Goal: Use online tool/utility

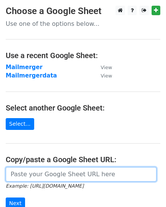
click at [39, 170] on input "url" at bounding box center [81, 174] width 151 height 14
paste input "[URL][DOMAIN_NAME]"
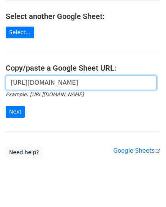
scroll to position [102, 0]
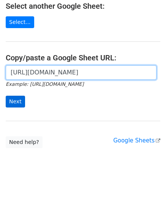
type input "[URL][DOMAIN_NAME]"
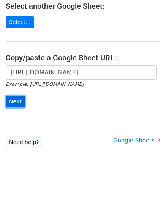
scroll to position [0, 0]
click at [13, 101] on input "Next" at bounding box center [15, 102] width 19 height 12
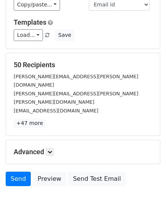
scroll to position [63, 0]
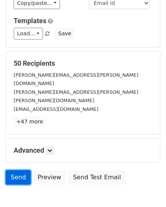
click at [17, 170] on link "Send" at bounding box center [18, 177] width 25 height 14
